Goal: Transaction & Acquisition: Subscribe to service/newsletter

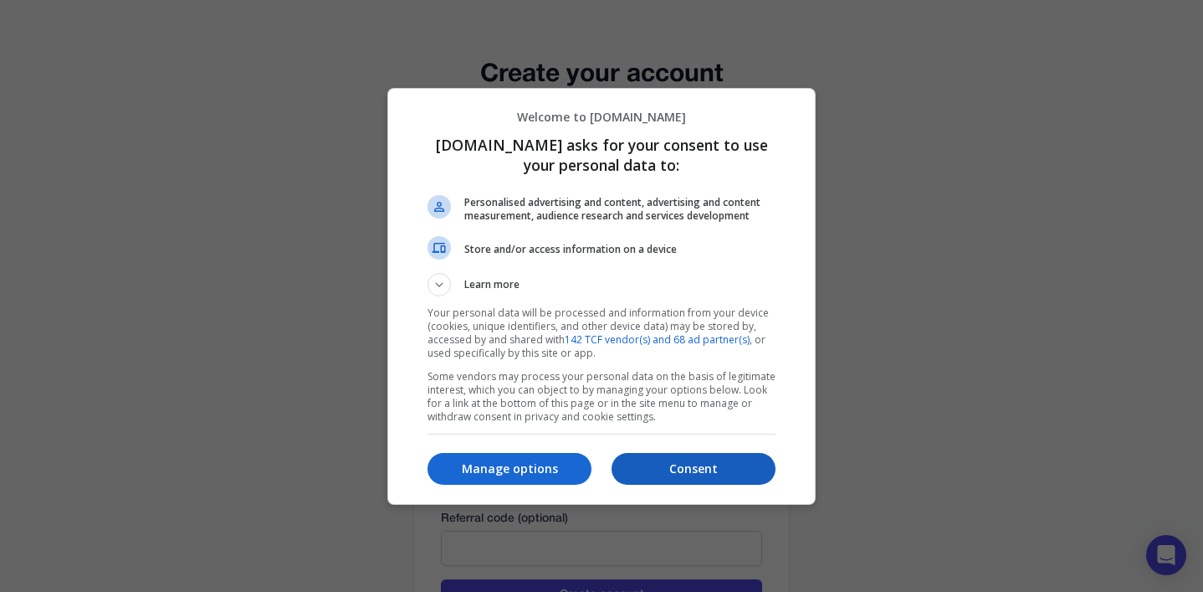
click at [649, 467] on p "Consent" at bounding box center [694, 468] width 164 height 17
